Goal: Navigation & Orientation: Go to known website

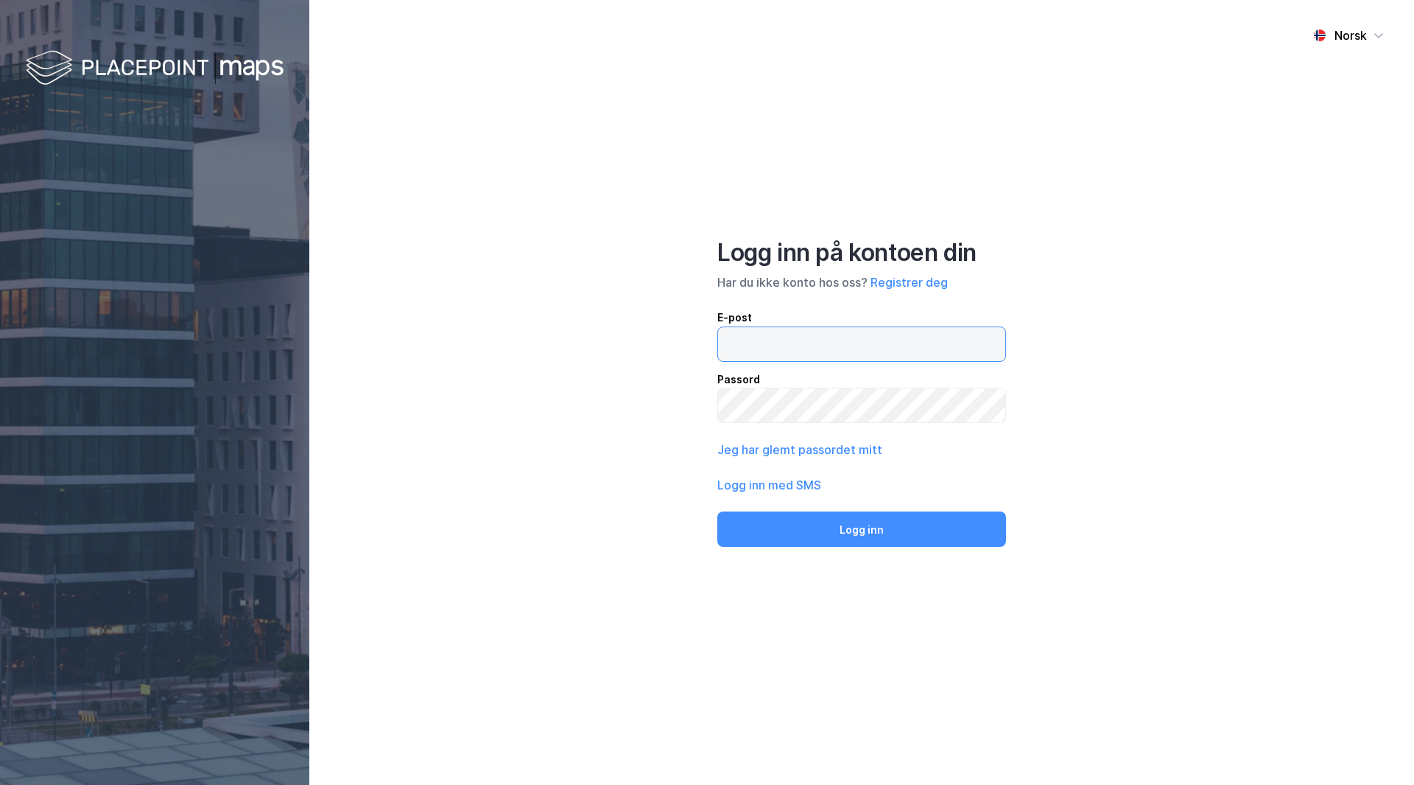
click at [872, 351] on input "email" at bounding box center [861, 344] width 287 height 34
click at [849, 335] on input "email" at bounding box center [861, 344] width 287 height 34
type input "[EMAIL_ADDRESS][DOMAIN_NAME]"
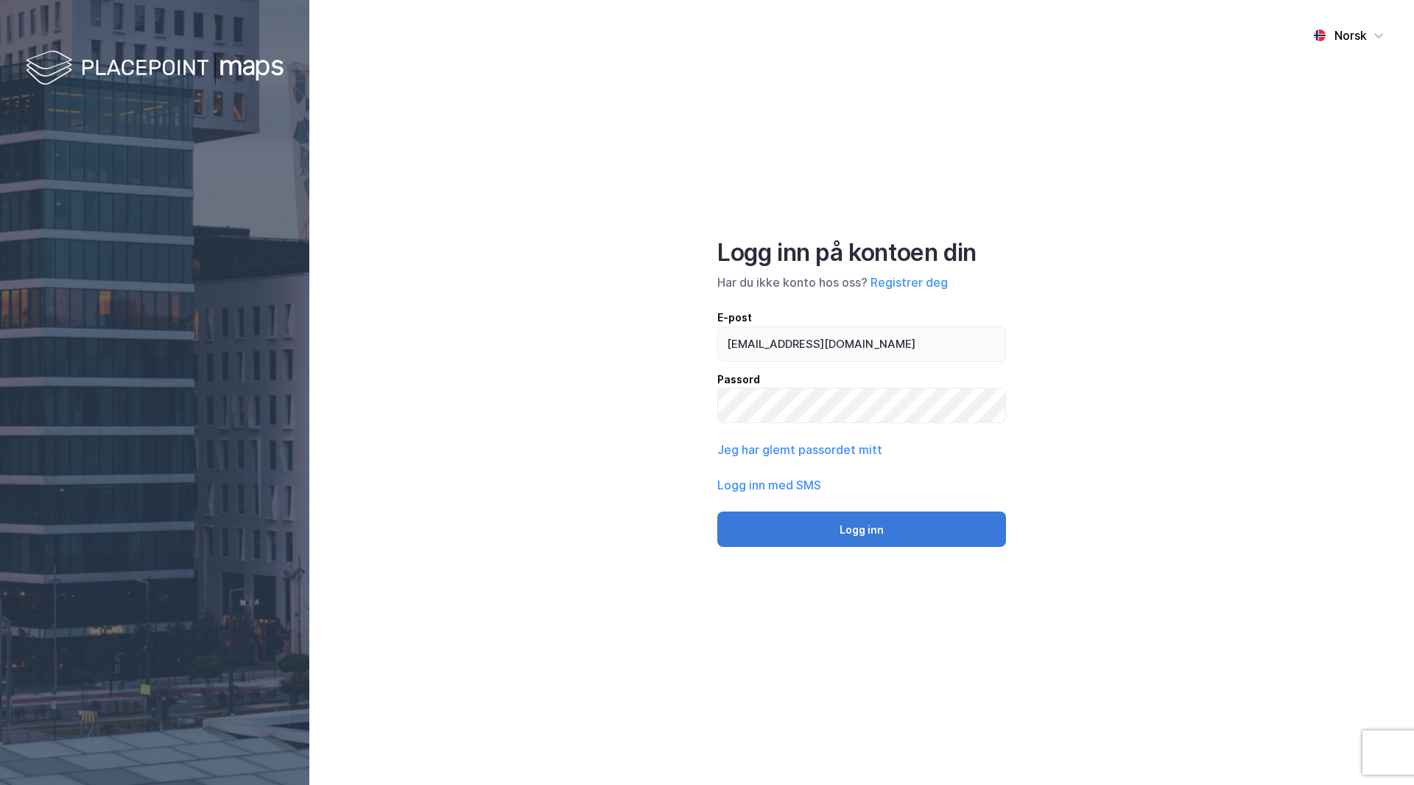
click at [866, 518] on button "Logg inn" at bounding box center [861, 528] width 289 height 35
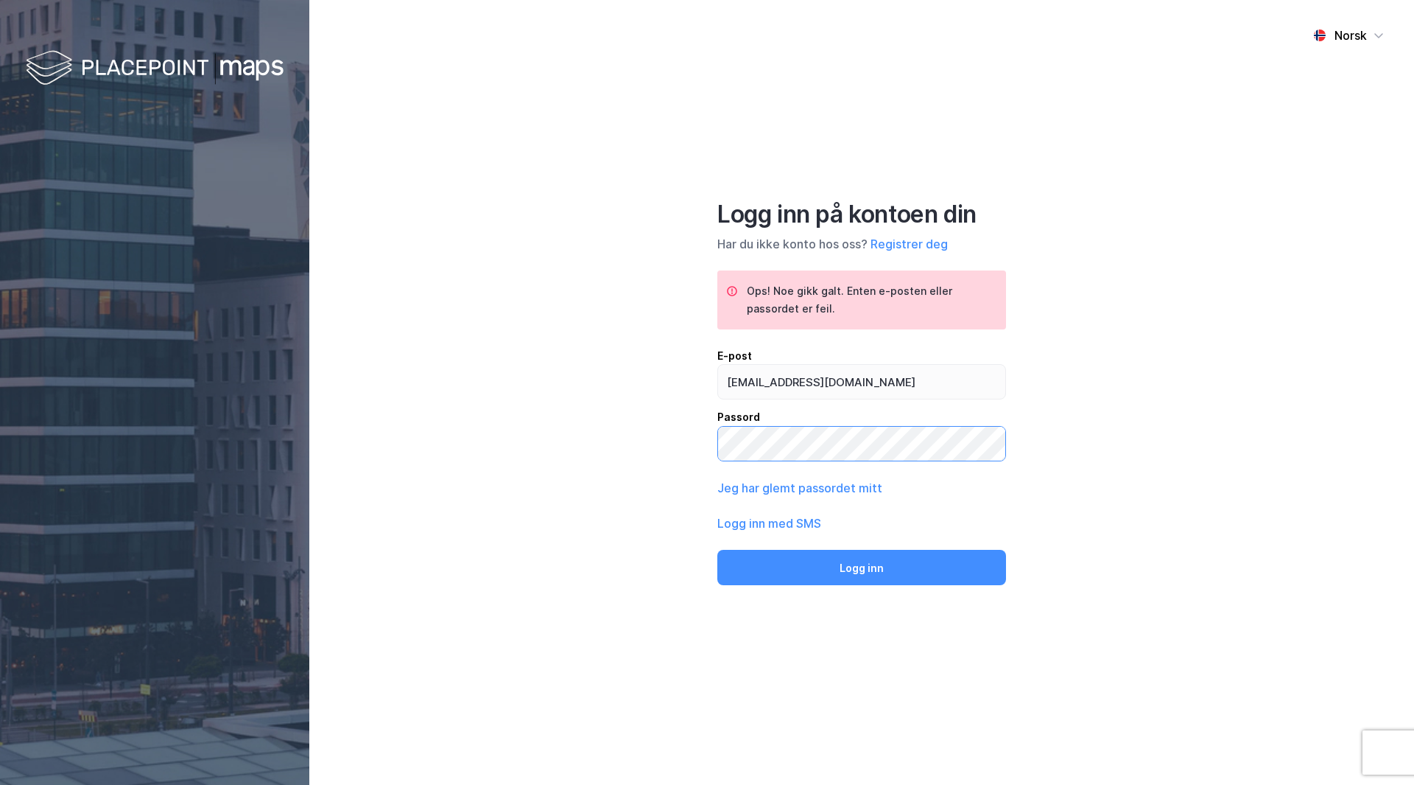
click at [630, 437] on div "Norsk Logg inn på kontoen din Har du ikke konto hos oss? Registrer deg Ops! Noe…" at bounding box center [861, 392] width 1105 height 785
click at [717, 550] on button "Logg inn" at bounding box center [861, 567] width 289 height 35
click at [632, 435] on div "Norsk Logg inn på kontoen din Har du ikke konto hos oss? Registrer deg Ops! Noe…" at bounding box center [861, 392] width 1105 height 785
click at [717, 550] on button "Logg inn" at bounding box center [861, 567] width 289 height 35
click at [622, 448] on div "Norsk Logg inn på kontoen din Har du ikke konto hos oss? Registrer deg Ops! Noe…" at bounding box center [861, 392] width 1105 height 785
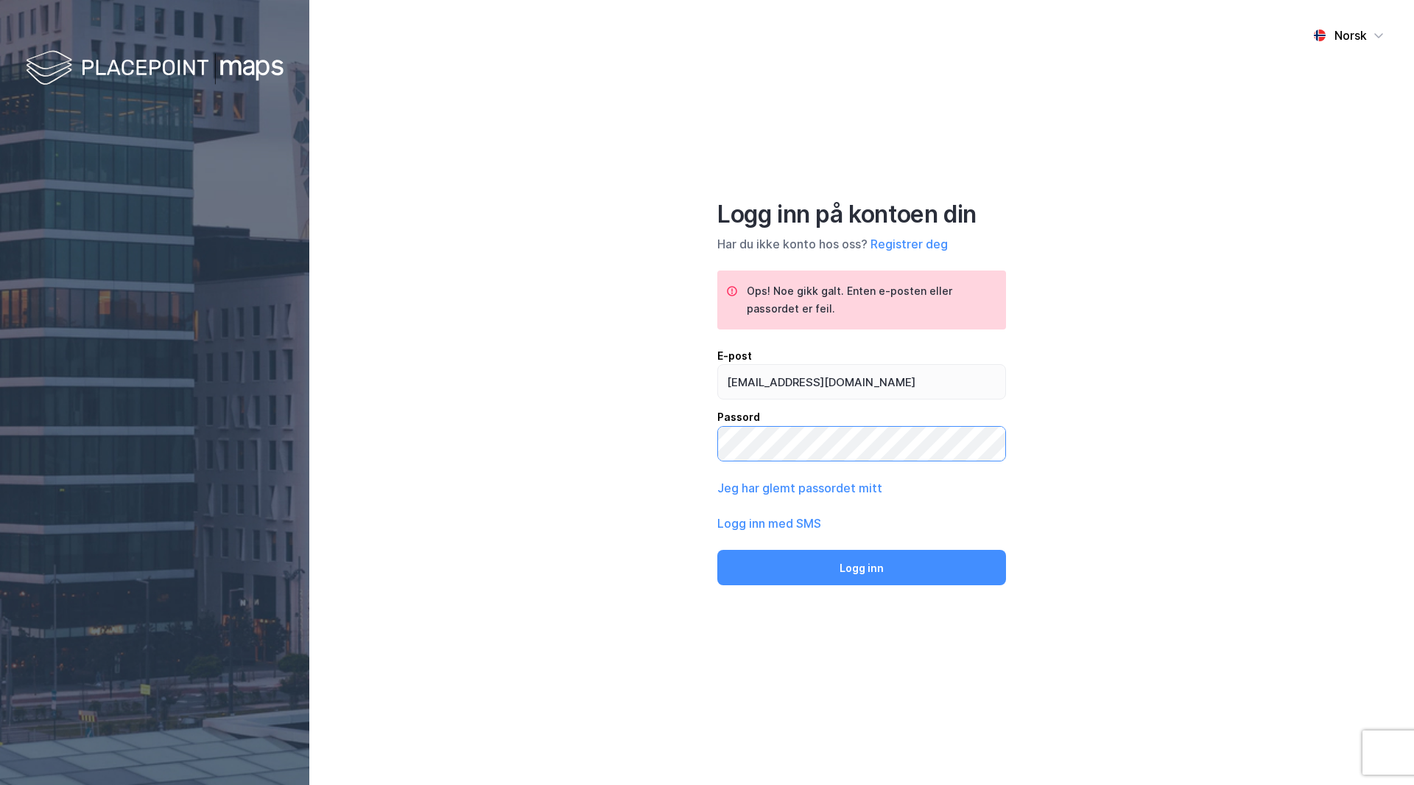
click at [717, 550] on button "Logg inn" at bounding box center [861, 567] width 289 height 35
